Goal: Task Accomplishment & Management: Use online tool/utility

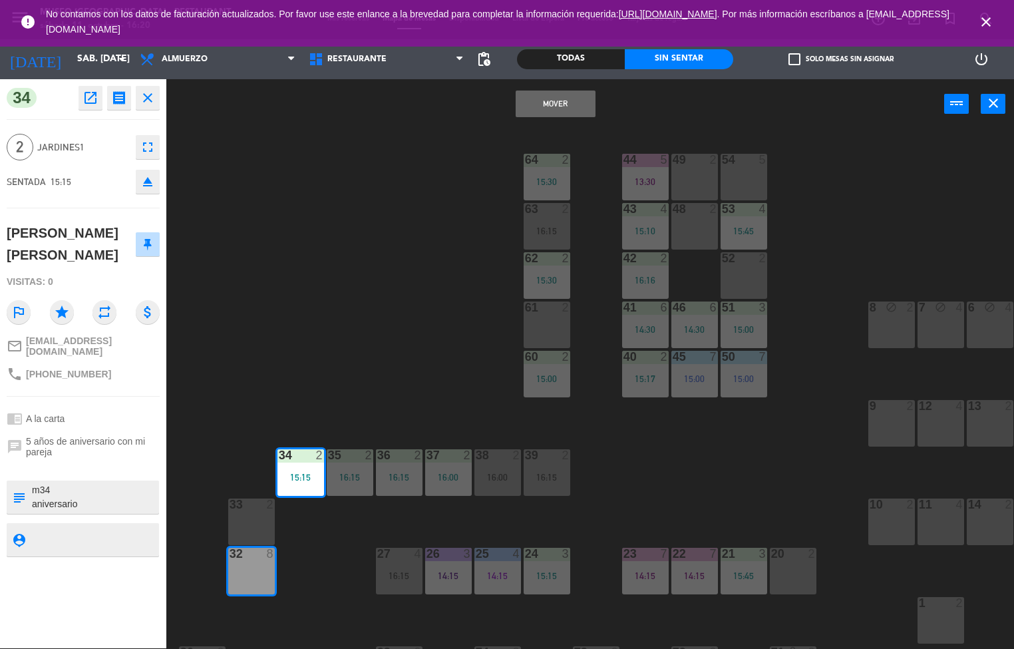
scroll to position [116, 0]
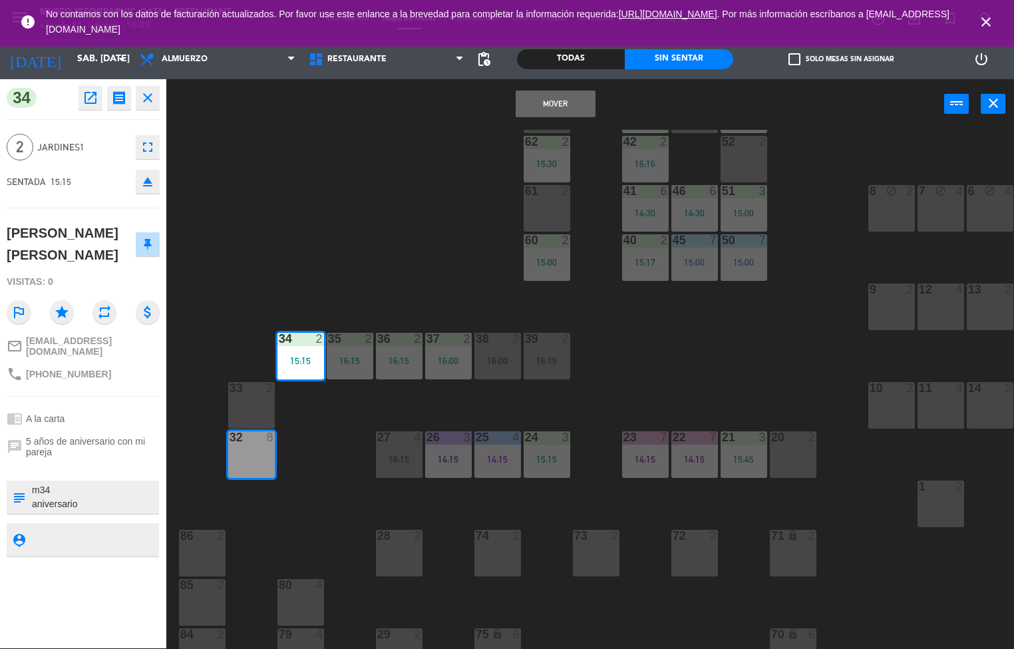
click at [357, 228] on div "44 5 13:30 49 2 54 5 64 2 15:30 48 2 53 4 15:45 63 2 16:15 43 4 15:10 62 2 15:3…" at bounding box center [595, 389] width 838 height 519
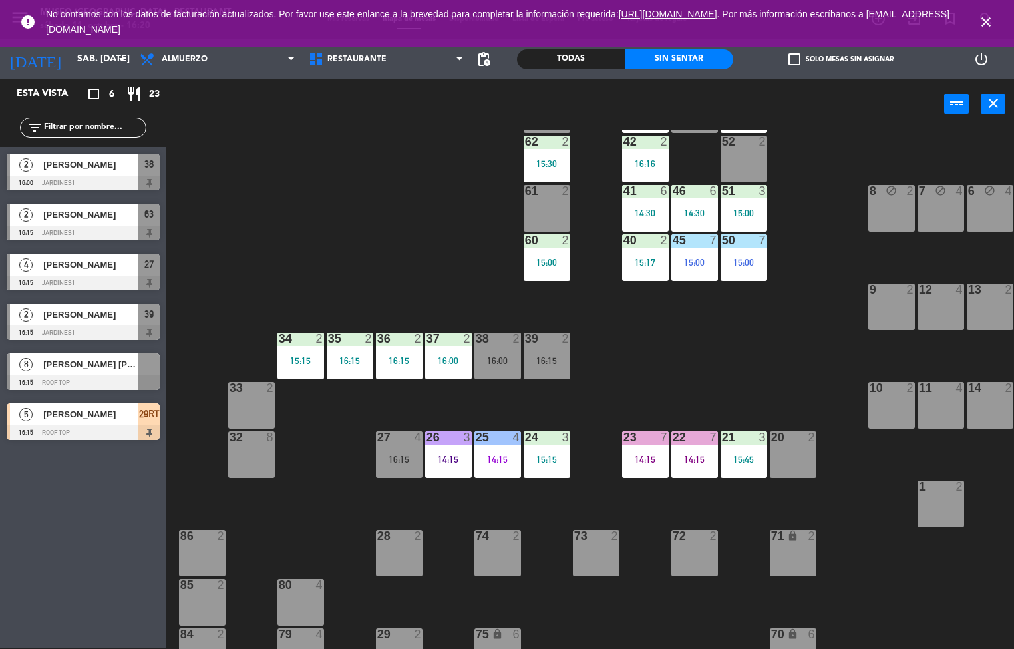
click at [296, 349] on div "34 2 15:15" at bounding box center [300, 356] width 47 height 47
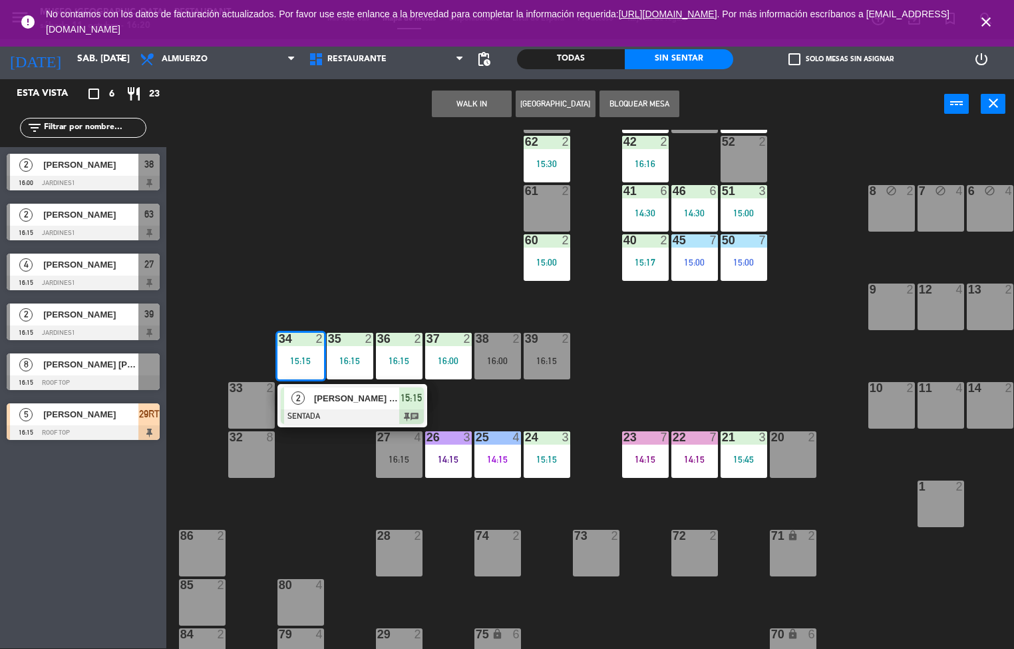
click at [366, 422] on div at bounding box center [352, 416] width 143 height 15
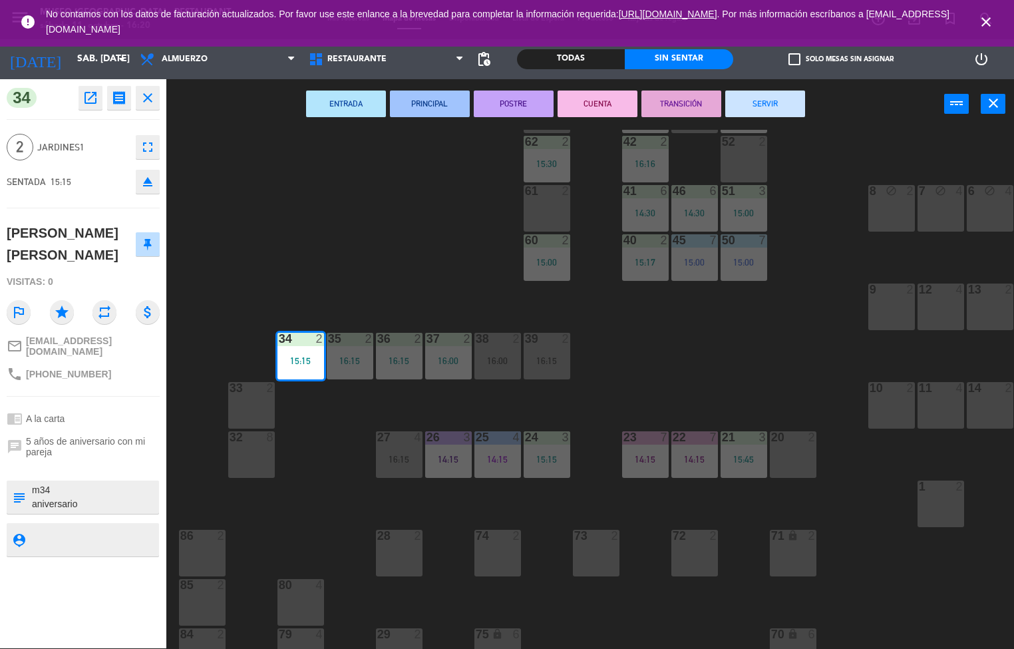
click at [415, 106] on button "PRINCIPAL" at bounding box center [430, 103] width 80 height 27
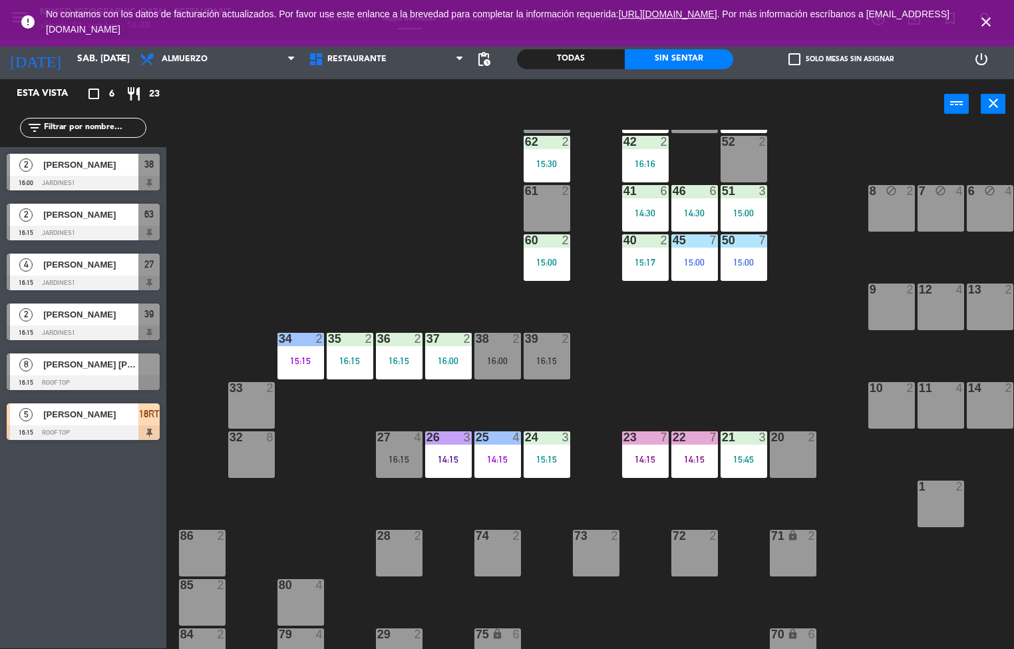
click at [350, 353] on div "35 2 16:15" at bounding box center [350, 356] width 47 height 47
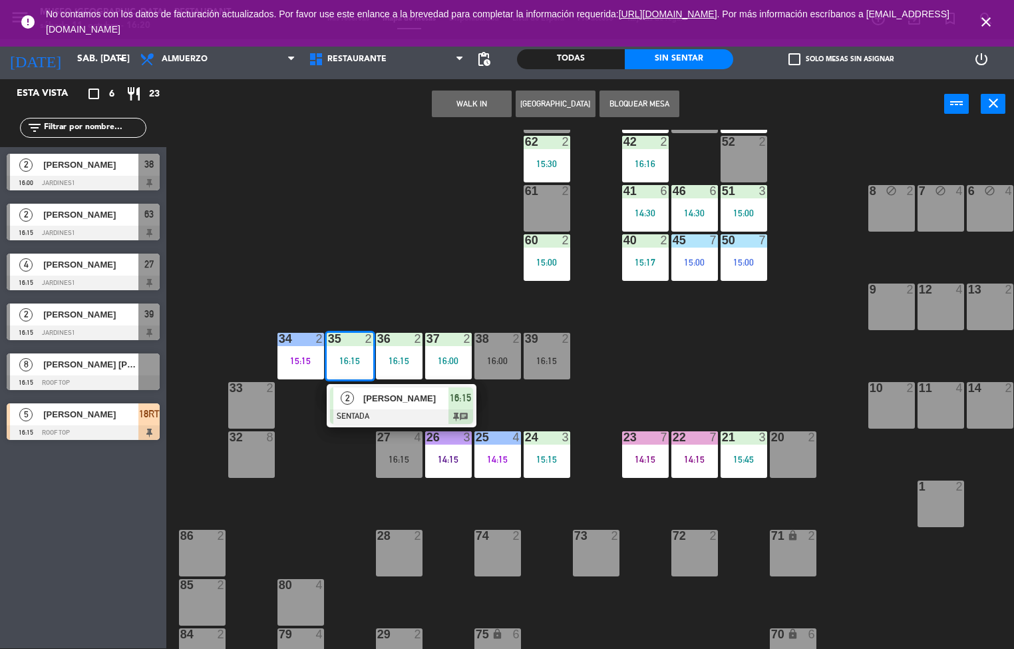
click at [363, 405] on div "[PERSON_NAME]" at bounding box center [405, 398] width 86 height 22
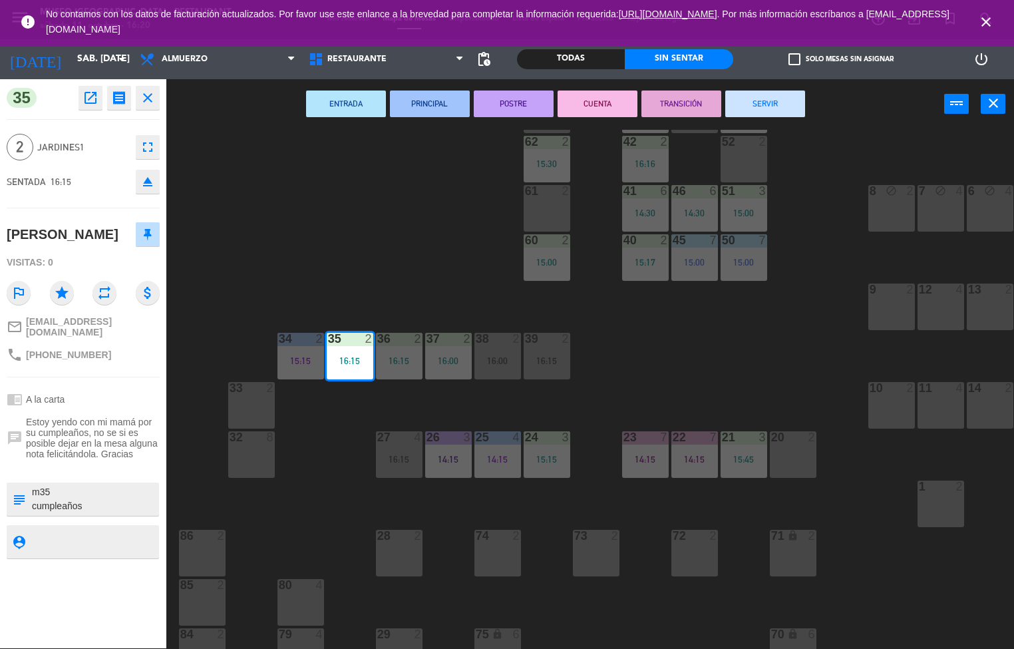
click at [424, 102] on button "PRINCIPAL" at bounding box center [430, 103] width 80 height 27
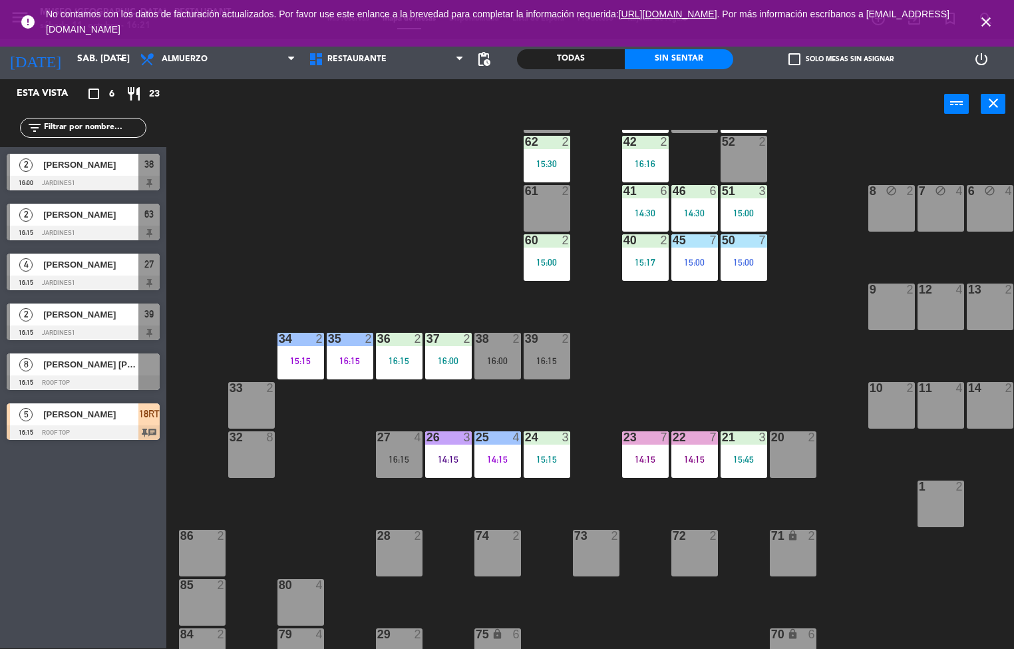
click at [444, 463] on div "14:15" at bounding box center [448, 458] width 47 height 9
click at [613, 393] on div "44 5 13:30 49 2 54 5 64 2 15:30 48 2 53 4 15:45 63 2 16:15 43 4 15:10 62 2 15:3…" at bounding box center [595, 389] width 838 height 519
click at [499, 456] on div "14:15" at bounding box center [497, 458] width 47 height 9
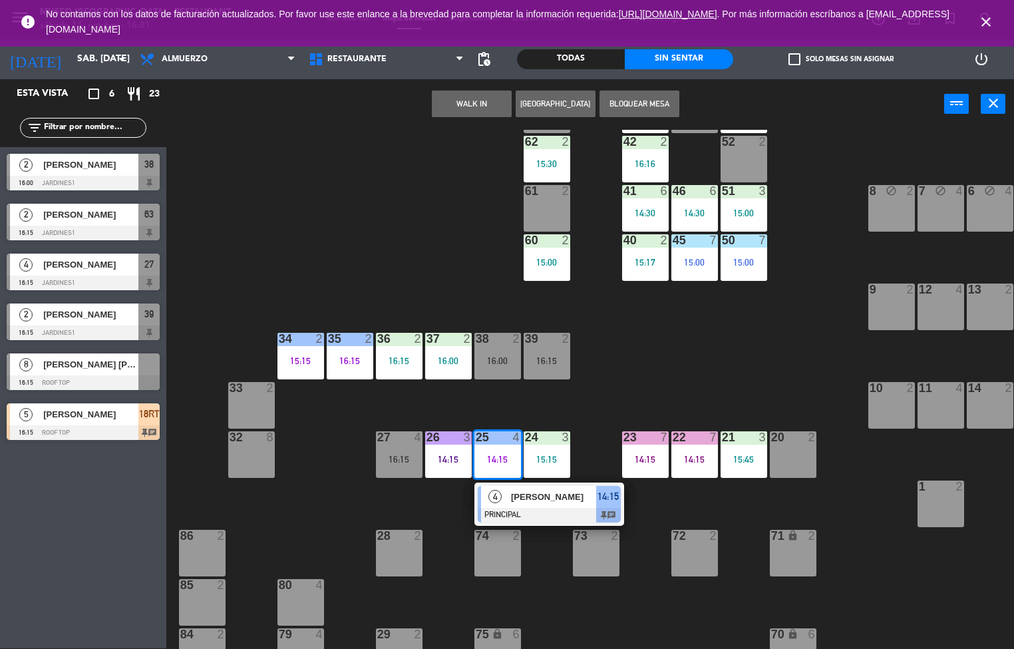
click at [516, 508] on div at bounding box center [549, 515] width 143 height 15
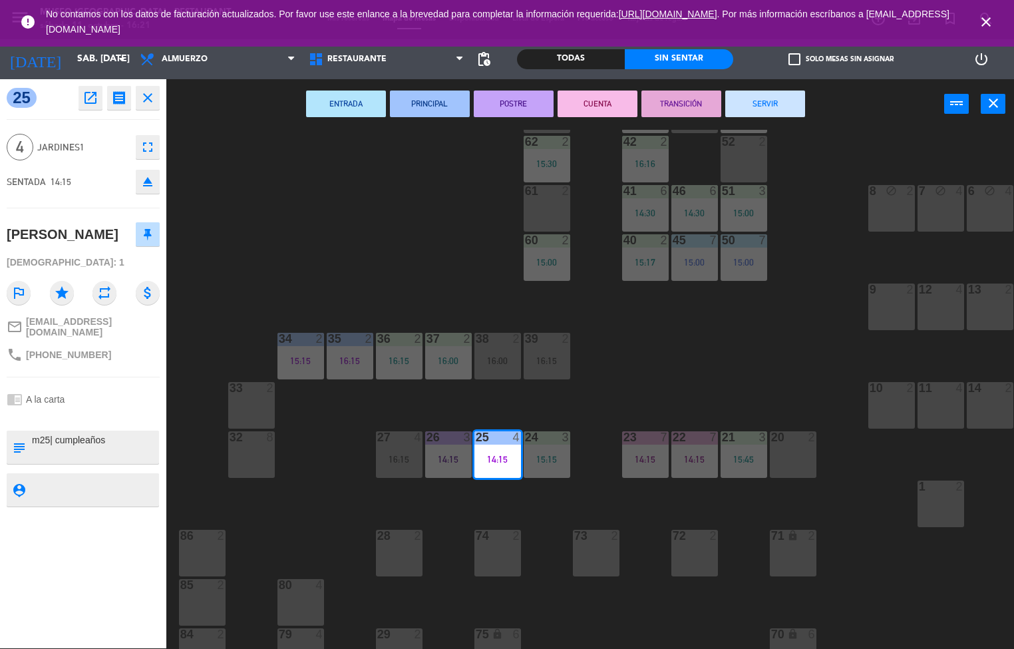
click at [498, 104] on button "POSTRE" at bounding box center [514, 103] width 80 height 27
